Goal: Task Accomplishment & Management: Manage account settings

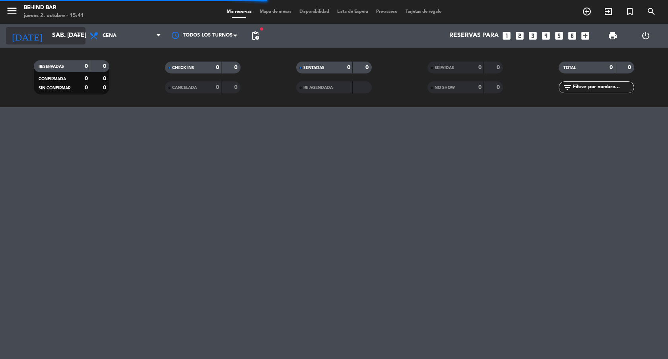
click at [64, 40] on input "sáb. [DATE]" at bounding box center [88, 35] width 80 height 15
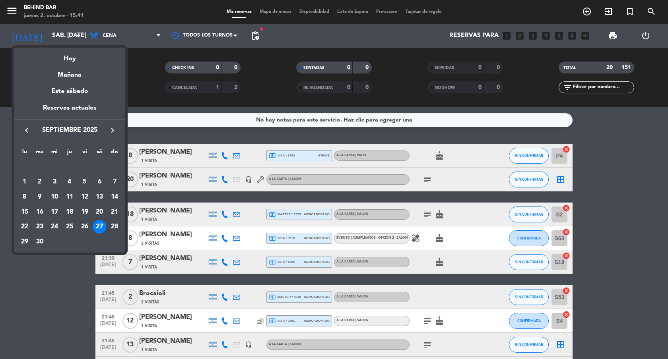
click at [111, 131] on icon "keyboard_arrow_right" at bounding box center [113, 131] width 10 height 10
click at [71, 179] on div "2" at bounding box center [70, 182] width 14 height 14
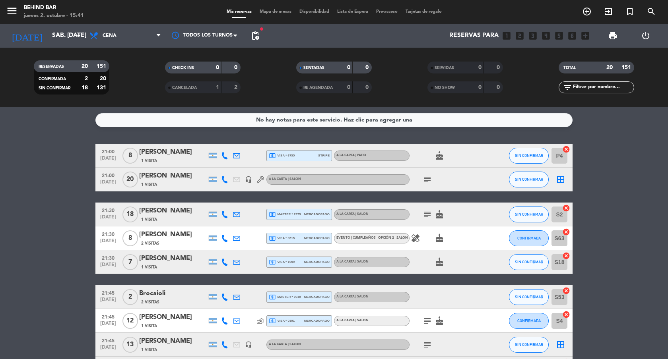
type input "[DEMOGRAPHIC_DATA] [DATE]"
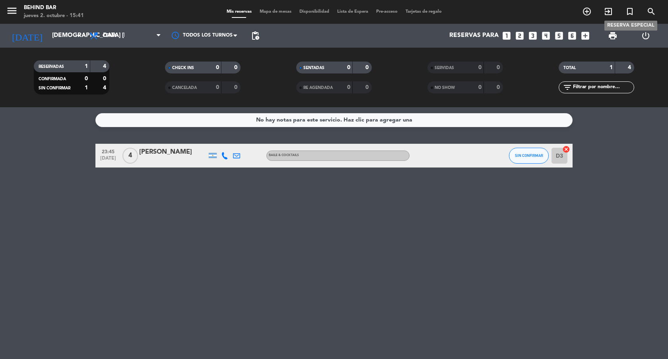
click at [634, 15] on icon "turned_in_not" at bounding box center [630, 12] width 10 height 10
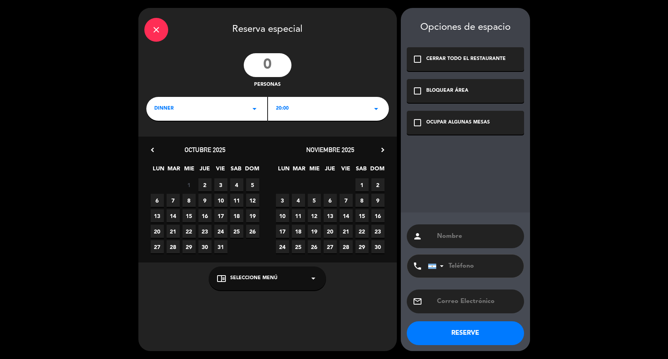
click at [296, 112] on div "20:00 arrow_drop_down" at bounding box center [328, 109] width 121 height 24
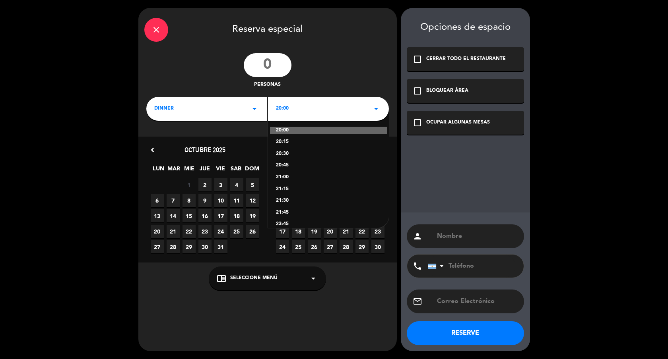
click at [283, 221] on div "23:45" at bounding box center [328, 225] width 105 height 8
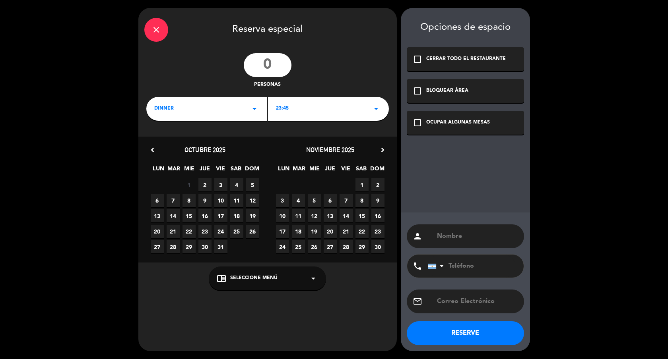
click at [270, 60] on input "number" at bounding box center [268, 65] width 48 height 24
type input "23"
click at [504, 240] on input "text" at bounding box center [477, 236] width 82 height 11
type input "Travel B.a"
click at [440, 127] on div "OCUPAR ALGUNAS MESAS" at bounding box center [458, 123] width 64 height 8
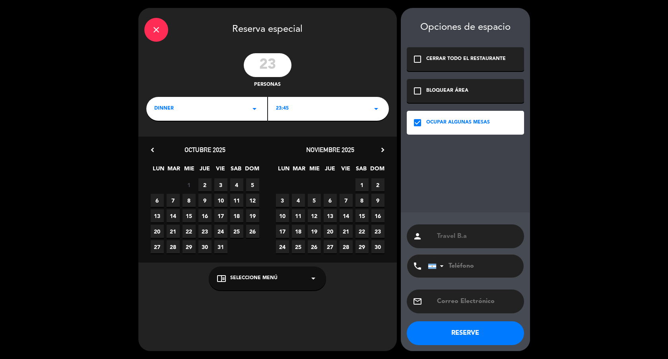
click at [440, 336] on button "RESERVE" at bounding box center [465, 334] width 117 height 24
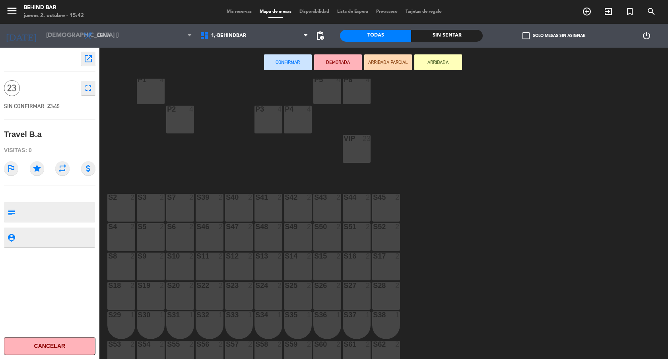
scroll to position [186, 0]
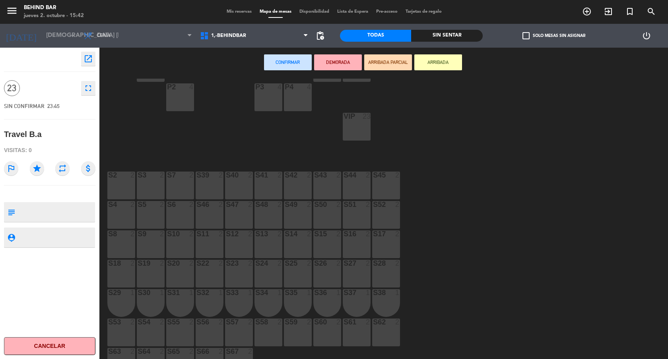
click at [331, 184] on div "S43 2" at bounding box center [327, 186] width 28 height 28
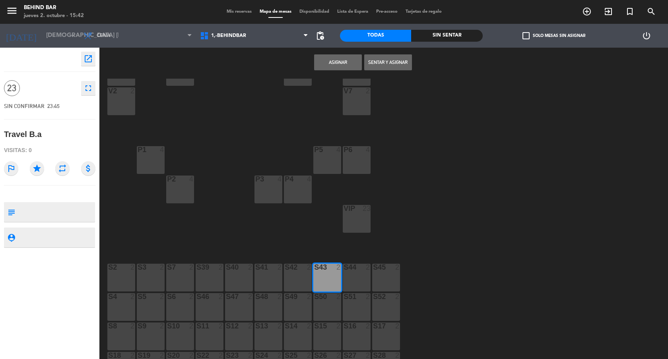
scroll to position [82, 0]
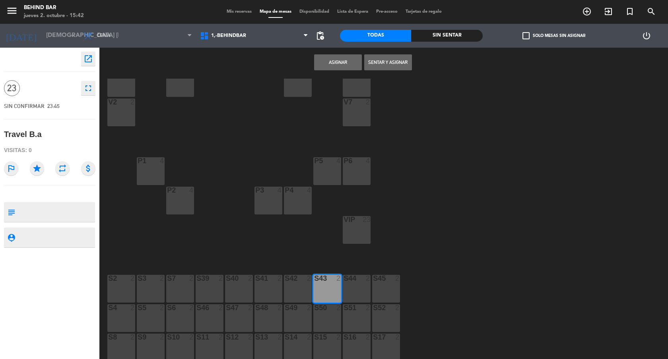
click at [348, 116] on div "V7 2" at bounding box center [357, 113] width 28 height 28
click at [325, 288] on div "S43 2" at bounding box center [327, 289] width 28 height 28
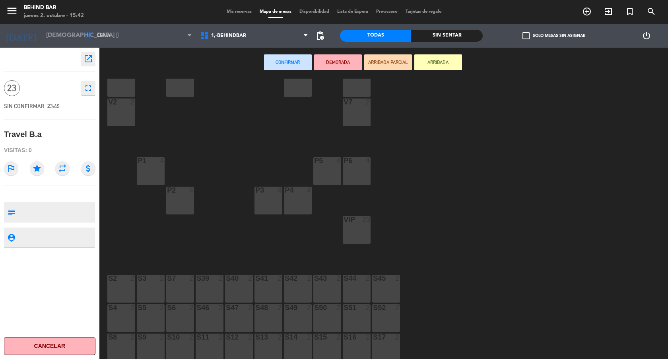
click at [351, 118] on div "V7 2" at bounding box center [357, 113] width 28 height 28
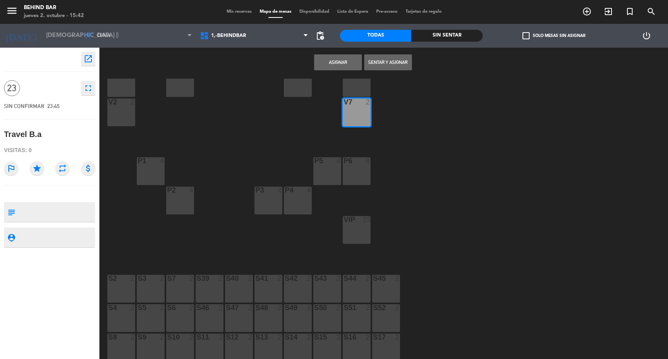
click at [336, 62] on button "Asignar" at bounding box center [338, 62] width 48 height 16
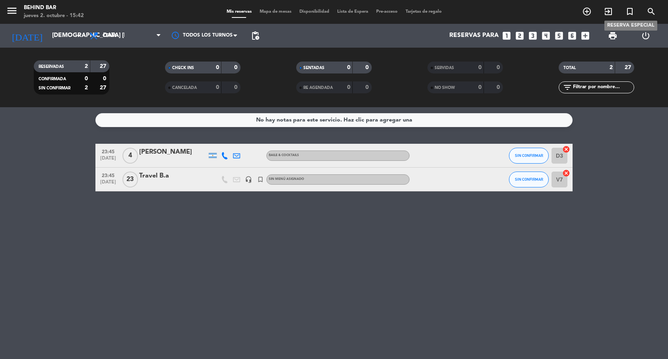
click at [627, 9] on icon "turned_in_not" at bounding box center [630, 12] width 10 height 10
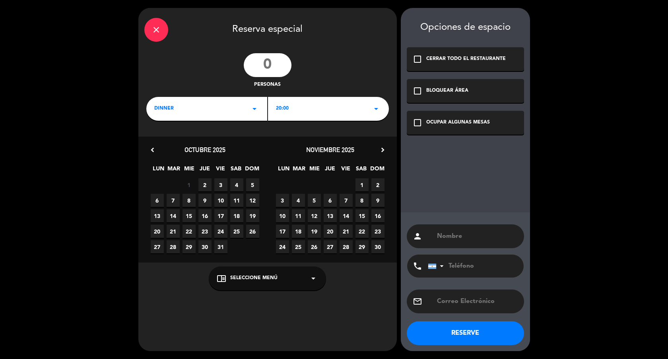
click at [260, 64] on input "number" at bounding box center [268, 65] width 48 height 24
type input "1"
click at [205, 184] on span "2" at bounding box center [204, 184] width 13 height 13
click at [475, 239] on input "text" at bounding box center [477, 236] width 82 height 11
type input "nomade"
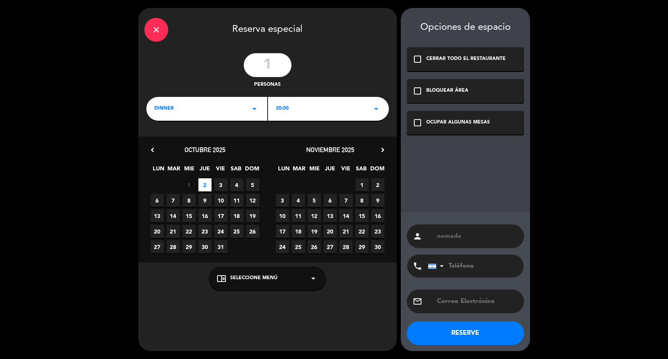
click at [493, 116] on div "check_box_outline_blank OCUPAR ALGUNAS MESAS" at bounding box center [465, 123] width 117 height 24
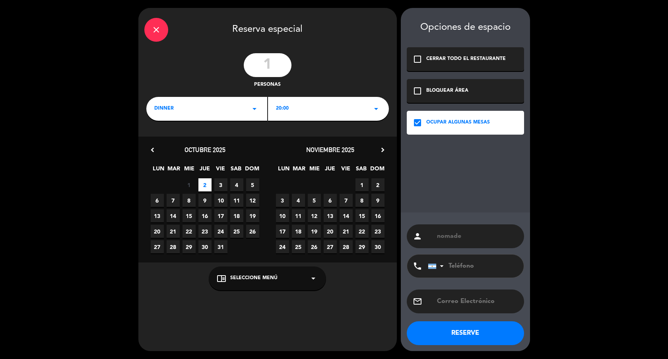
click at [437, 331] on button "RESERVE" at bounding box center [465, 334] width 117 height 24
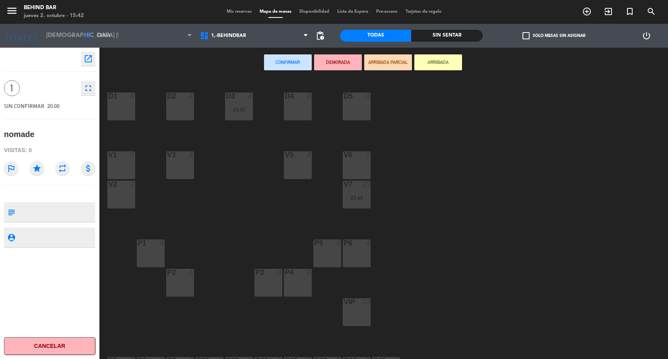
click at [286, 161] on div "V5 4" at bounding box center [298, 165] width 28 height 28
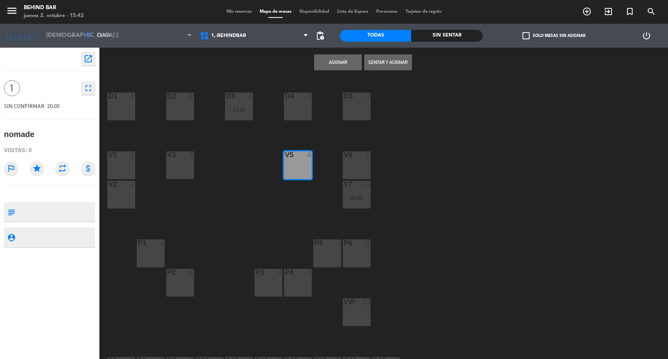
click at [332, 65] on button "Asignar" at bounding box center [338, 62] width 48 height 16
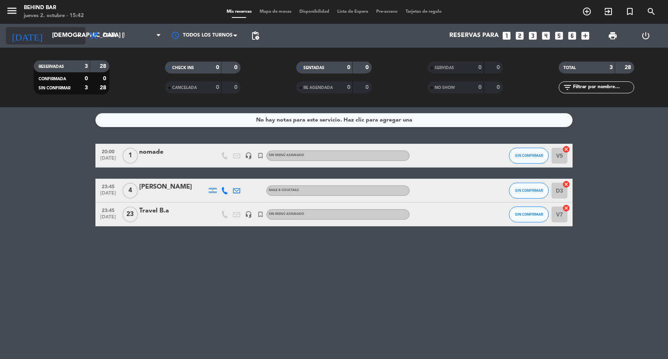
click at [53, 37] on input "[DEMOGRAPHIC_DATA] [DATE]" at bounding box center [88, 35] width 80 height 15
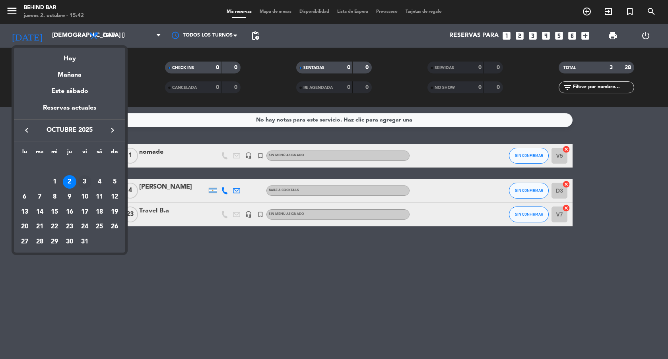
click at [81, 185] on div "3" at bounding box center [85, 182] width 14 height 14
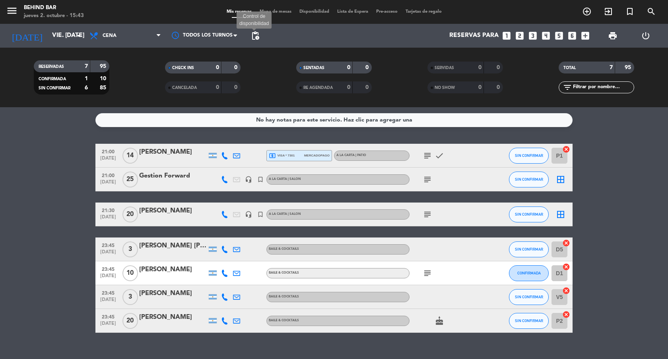
click at [258, 37] on span "pending_actions" at bounding box center [255, 36] width 10 height 10
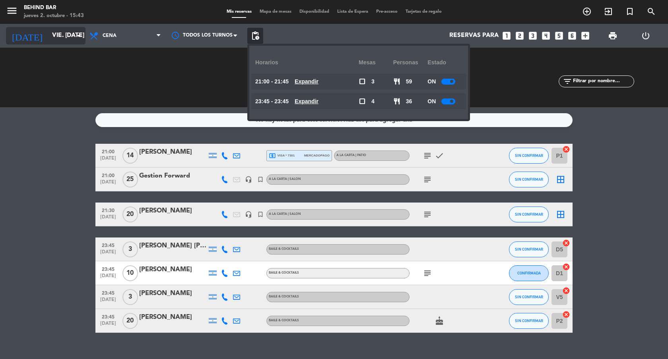
click at [70, 38] on input "vie. [DATE]" at bounding box center [88, 35] width 80 height 15
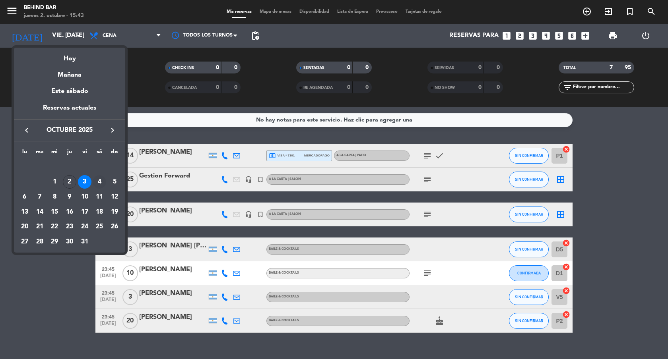
click at [95, 184] on div "4" at bounding box center [100, 182] width 14 height 14
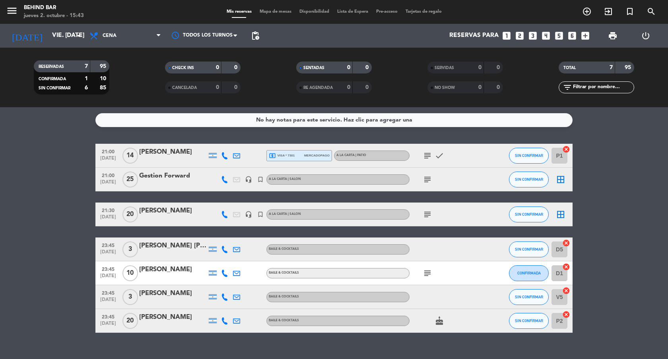
type input "sáb. [DATE]"
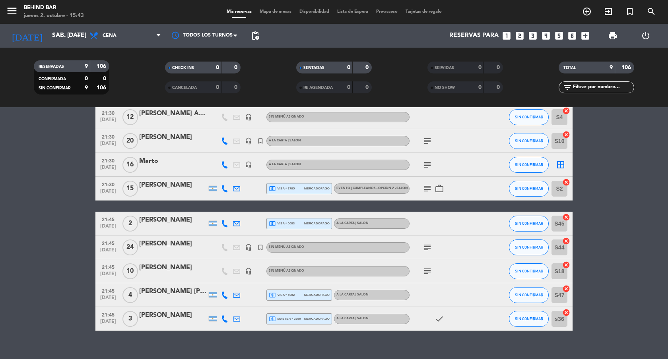
scroll to position [50, 0]
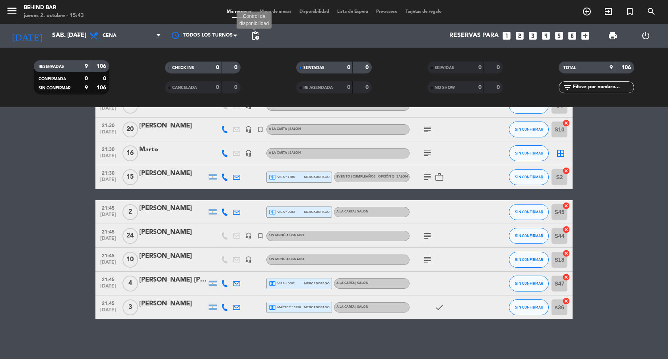
click at [250, 40] on span "pending_actions" at bounding box center [255, 36] width 10 height 10
